Goal: Task Accomplishment & Management: Manage account settings

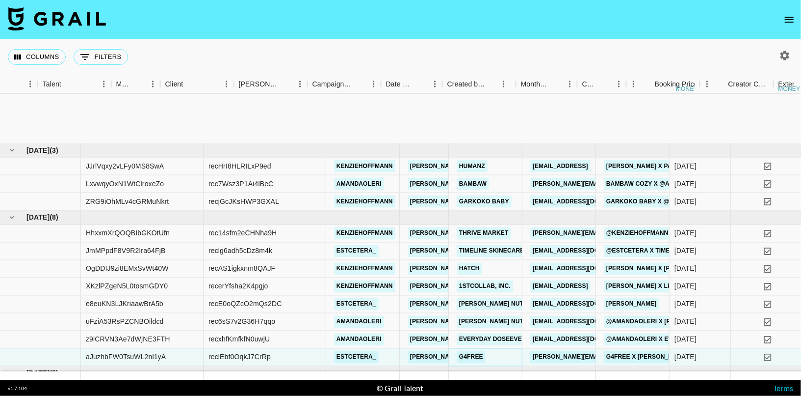
scroll to position [96, 289]
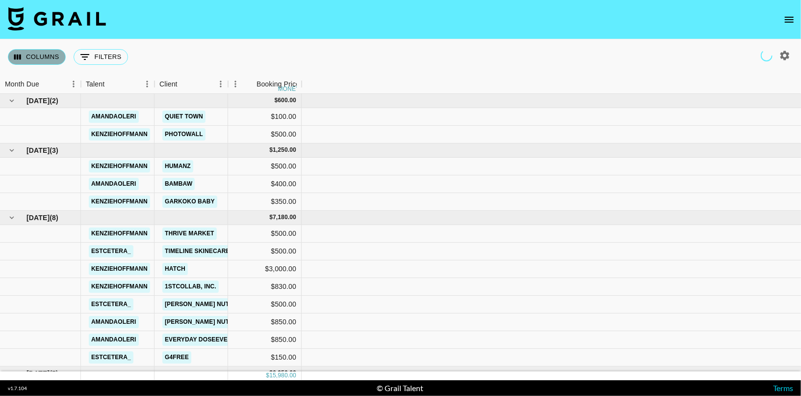
click at [59, 53] on button "Columns" at bounding box center [37, 57] width 58 height 16
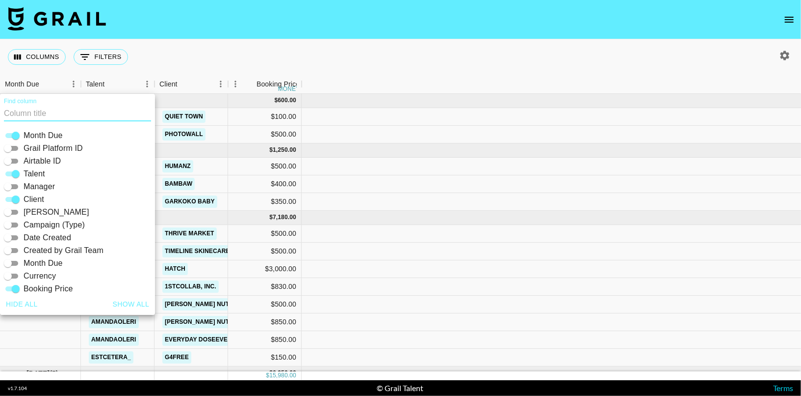
click at [123, 303] on button "Show all" at bounding box center [131, 304] width 45 height 18
checkbox input "true"
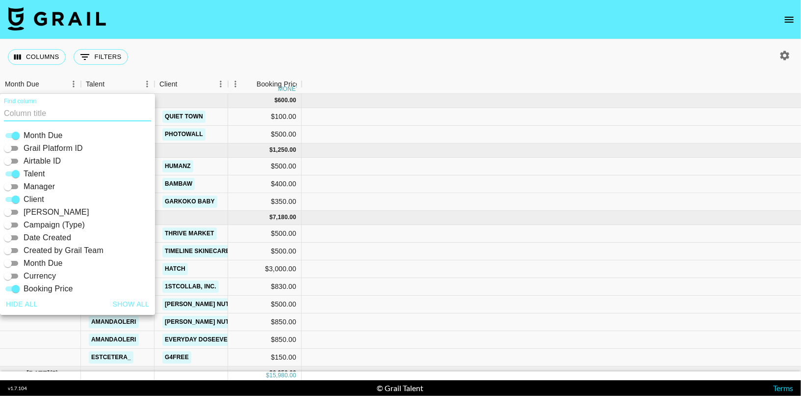
checkbox input "true"
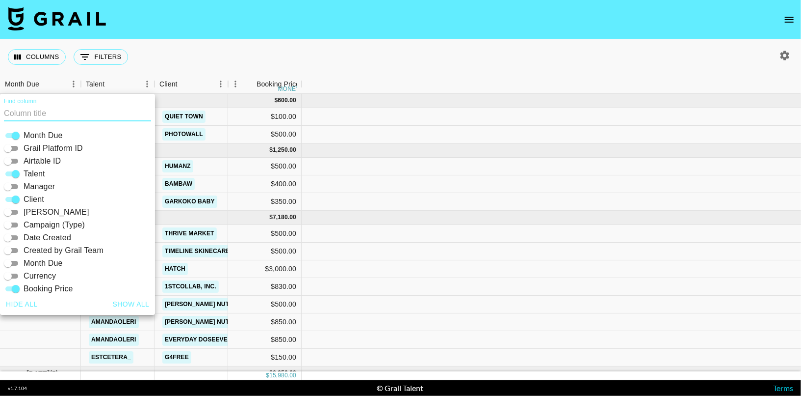
checkbox input "true"
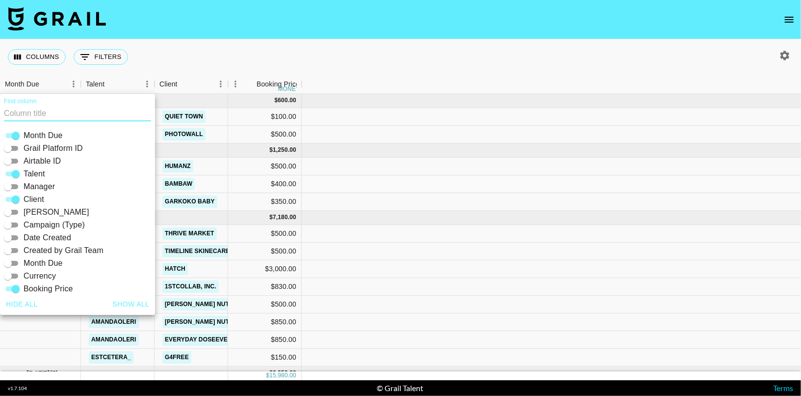
checkbox input "true"
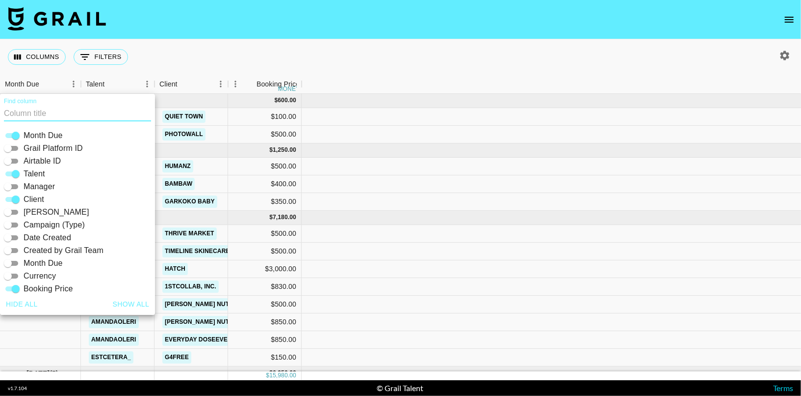
checkbox input "true"
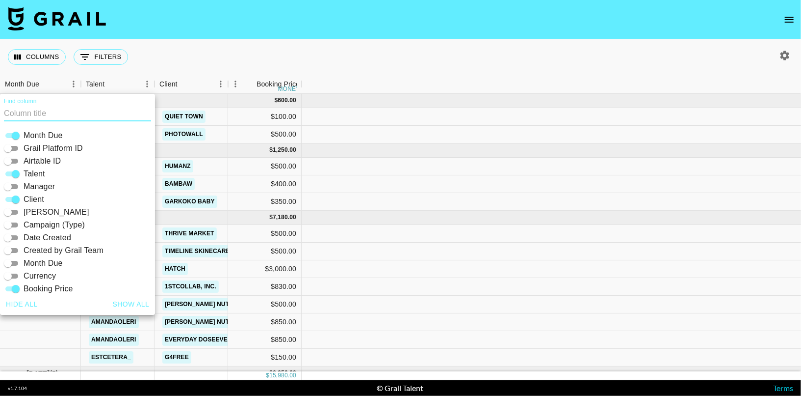
checkbox input "true"
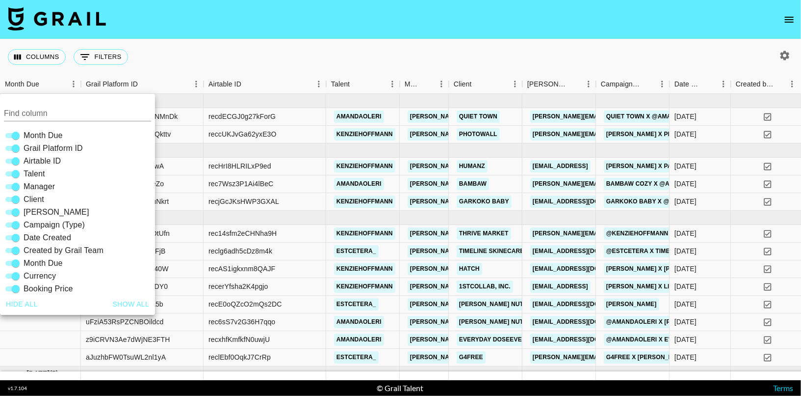
click at [297, 27] on nav at bounding box center [400, 19] width 801 height 39
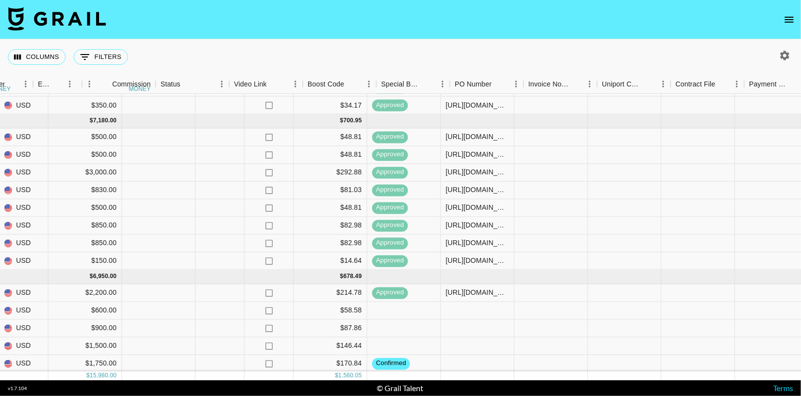
scroll to position [96, 1281]
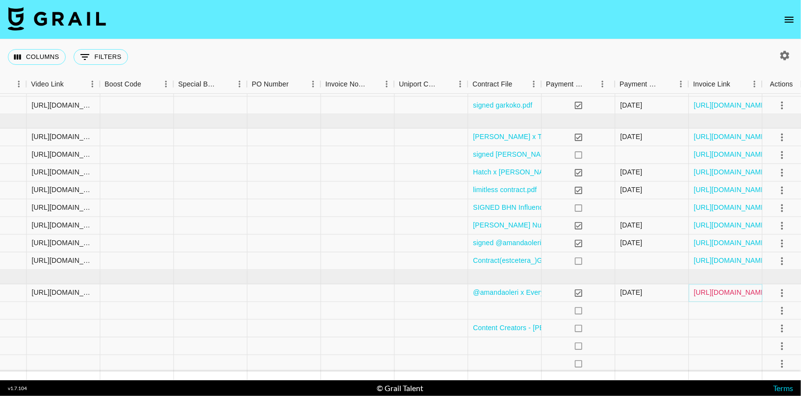
click at [750, 295] on link "[URL][DOMAIN_NAME]" at bounding box center [731, 293] width 74 height 10
